Goal: Task Accomplishment & Management: Use online tool/utility

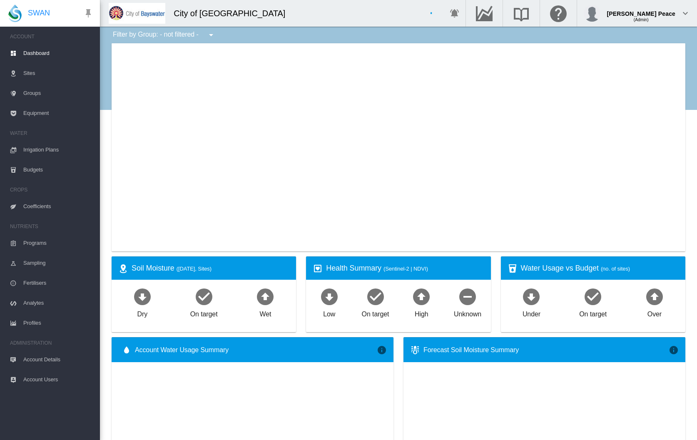
type input "**********"
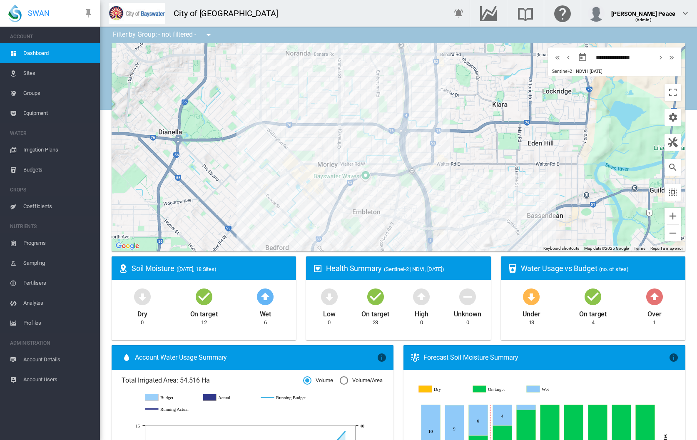
click at [32, 148] on span "Irrigation Plans" at bounding box center [58, 150] width 70 height 20
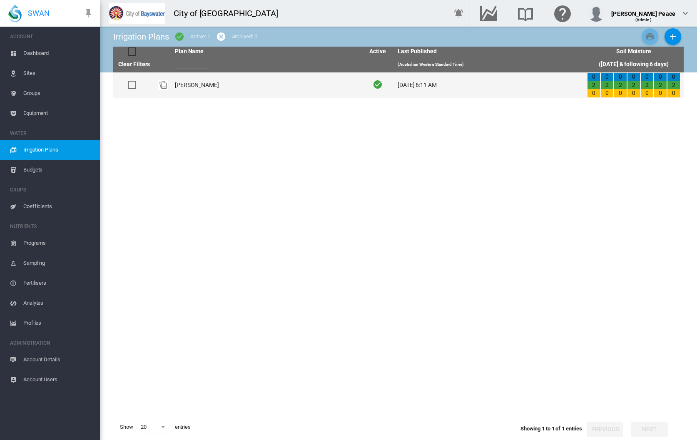
click at [131, 87] on div at bounding box center [132, 85] width 8 height 8
click at [206, 87] on td "[PERSON_NAME]" at bounding box center [267, 84] width 190 height 25
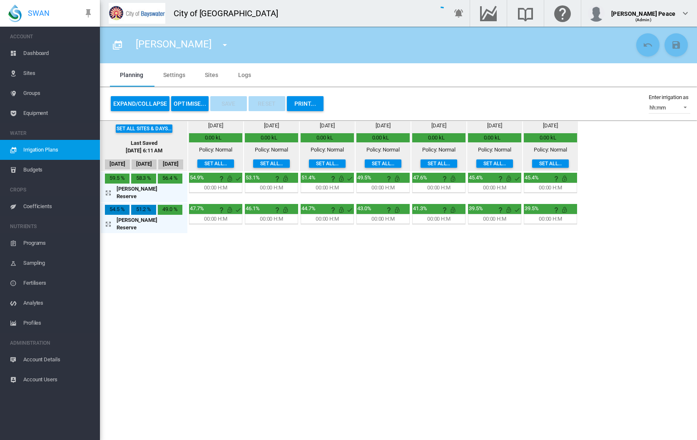
click at [145, 103] on button "Expand/Collapse" at bounding box center [140, 103] width 59 height 15
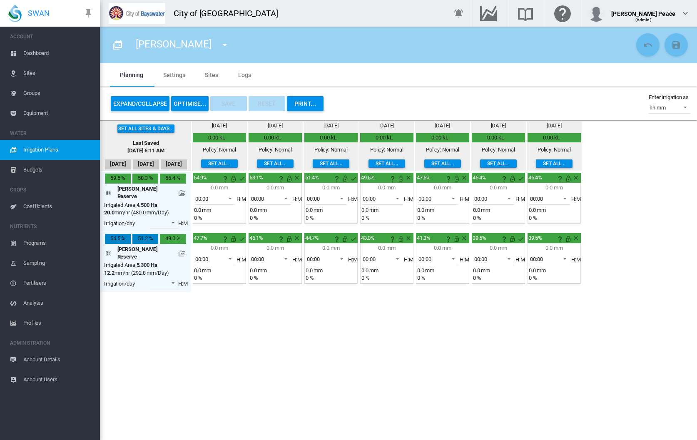
click at [190, 103] on button "OPTIMISE..." at bounding box center [189, 103] width 37 height 15
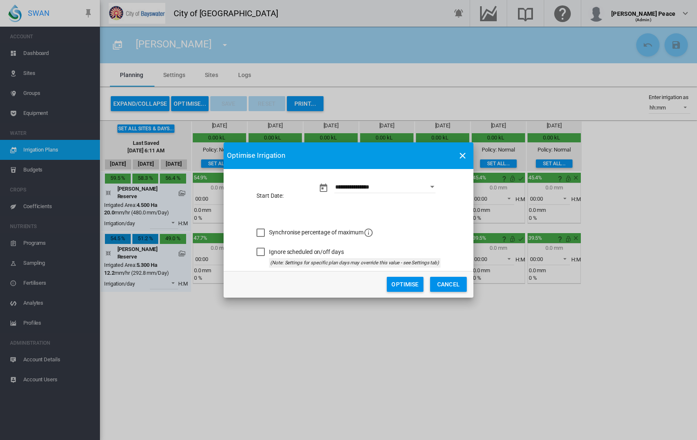
click at [414, 286] on button "Optimise" at bounding box center [405, 284] width 37 height 15
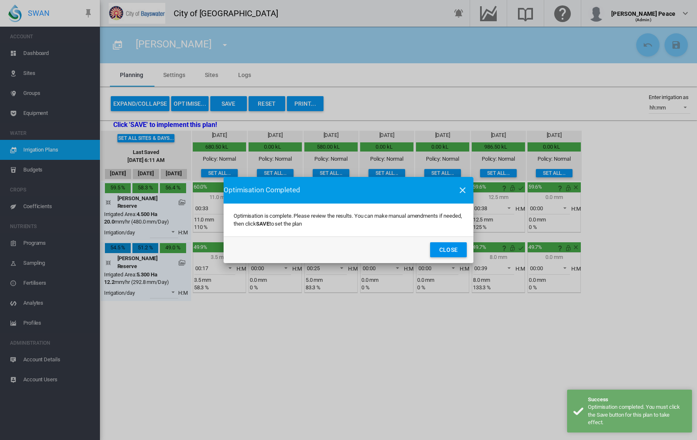
click at [449, 247] on button "Close" at bounding box center [448, 249] width 37 height 15
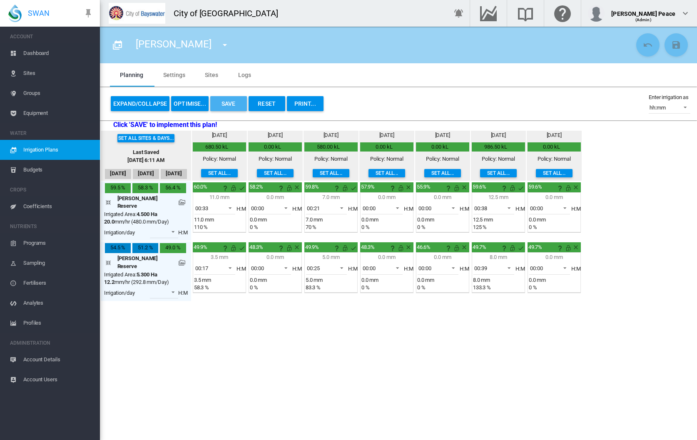
click at [235, 100] on button "Save" at bounding box center [228, 103] width 37 height 15
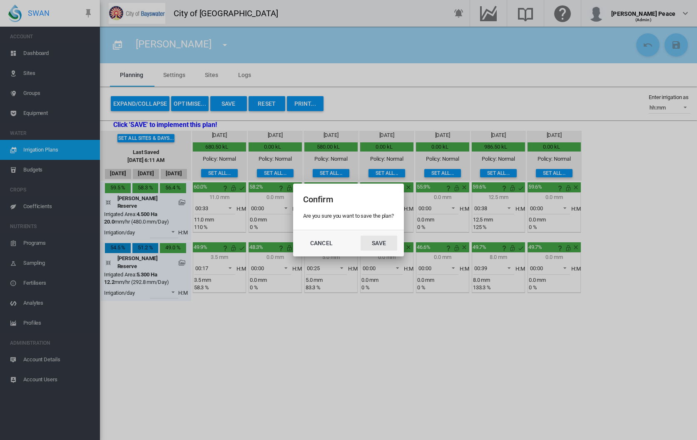
click at [372, 248] on button "Save" at bounding box center [379, 243] width 37 height 15
